Goal: Find specific page/section: Find specific page/section

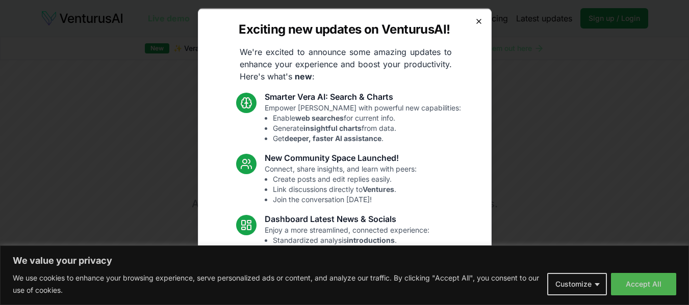
click at [475, 20] on icon "button" at bounding box center [479, 21] width 8 height 8
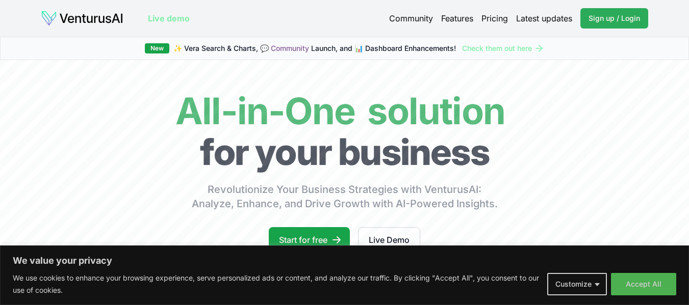
click at [598, 16] on span "Sign up / Login" at bounding box center [613, 18] width 51 height 10
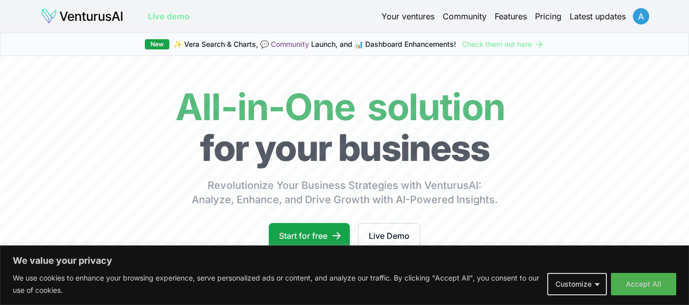
click at [638, 19] on html "We value your privacy We use cookies to enhance your browsing experience, serve…" at bounding box center [344, 152] width 689 height 305
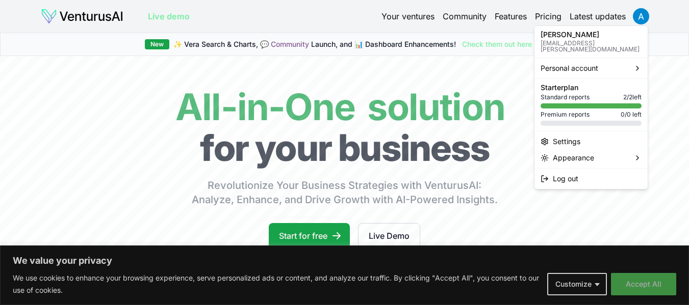
click at [628, 287] on html "We value your privacy We use cookies to enhance your browsing experience, serve…" at bounding box center [344, 152] width 689 height 305
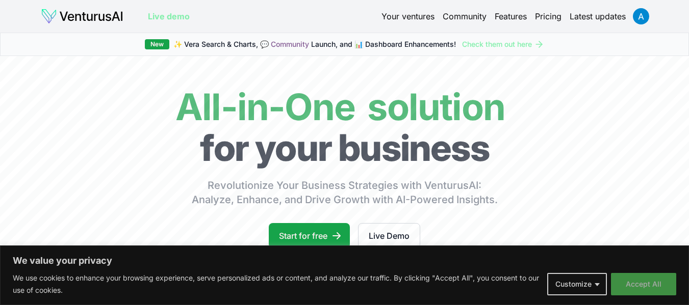
click at [629, 285] on button "Accept All" at bounding box center [643, 284] width 65 height 22
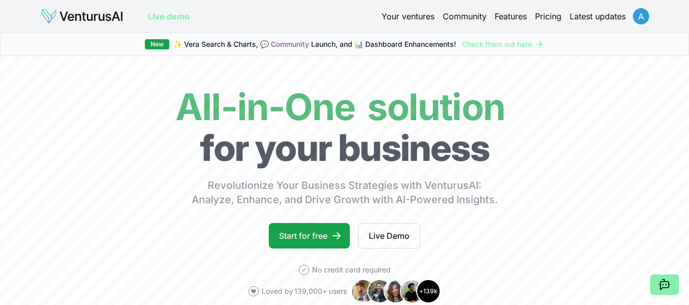
click at [639, 18] on html "We value your privacy We use cookies to enhance your browsing experience, serve…" at bounding box center [344, 152] width 689 height 305
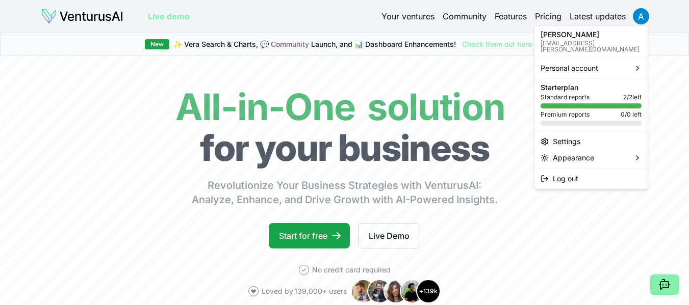
click at [342, 160] on html "We value your privacy We use cookies to enhance your browsing experience, serve…" at bounding box center [344, 152] width 689 height 305
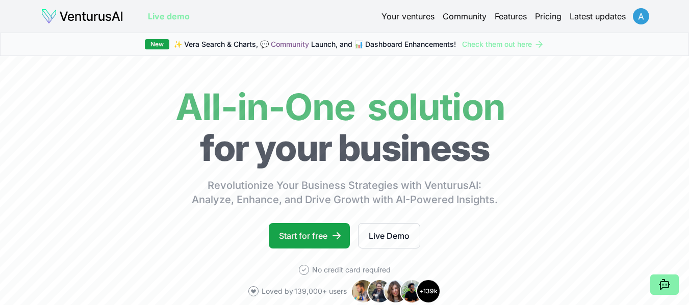
click at [642, 15] on html "We value your privacy We use cookies to enhance your browsing experience, serve…" at bounding box center [344, 152] width 689 height 305
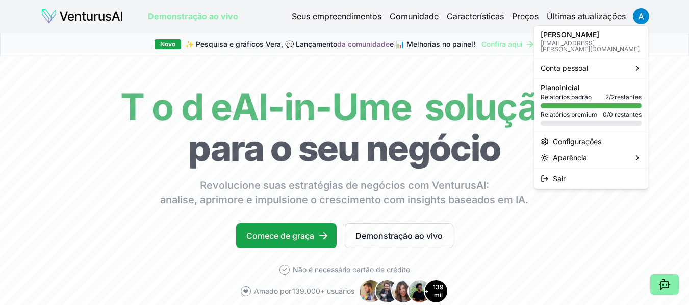
click at [419, 89] on html "Valorizamos sua privacidade Utilizamos cookies para aprimorar sua experiência d…" at bounding box center [344, 152] width 689 height 305
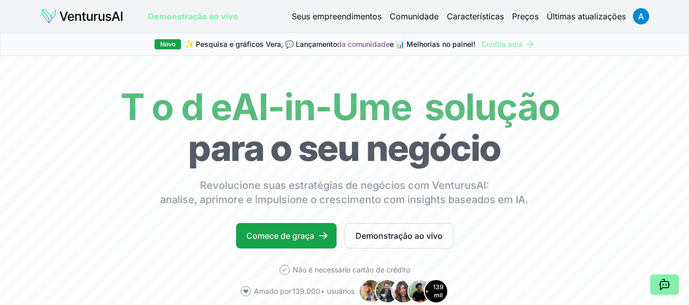
click at [314, 21] on link "Seus empreendimentos" at bounding box center [337, 16] width 90 height 12
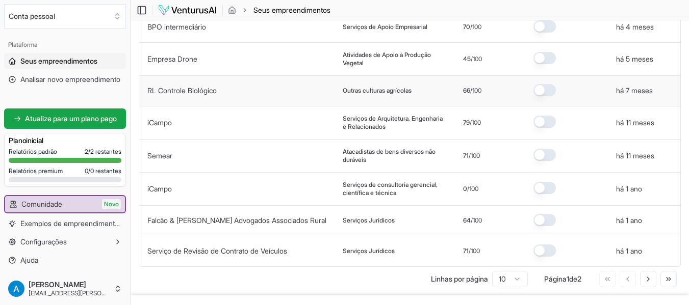
scroll to position [153, 0]
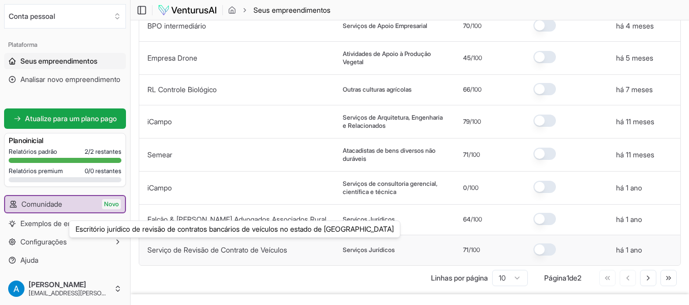
click at [210, 246] on font "Serviço de Revisão de Contrato de Veículos" at bounding box center [217, 250] width 140 height 9
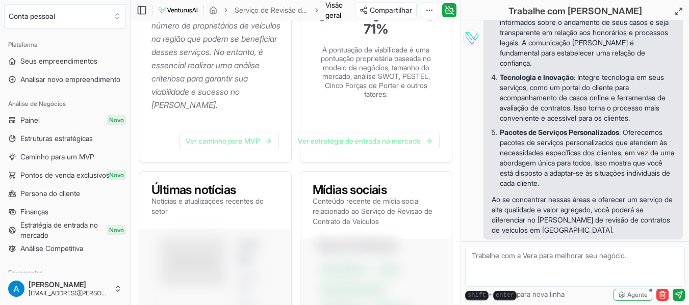
scroll to position [357, 0]
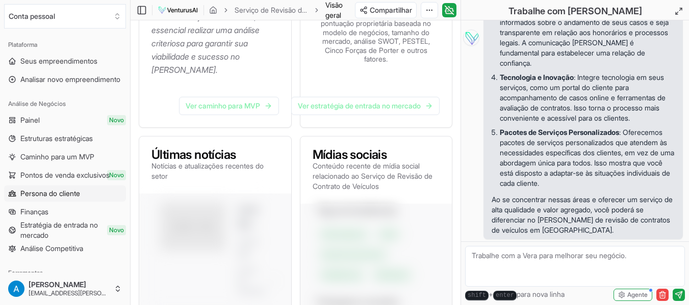
click at [54, 196] on font "Persona do cliente" at bounding box center [50, 193] width 60 height 9
